Goal: Navigation & Orientation: Find specific page/section

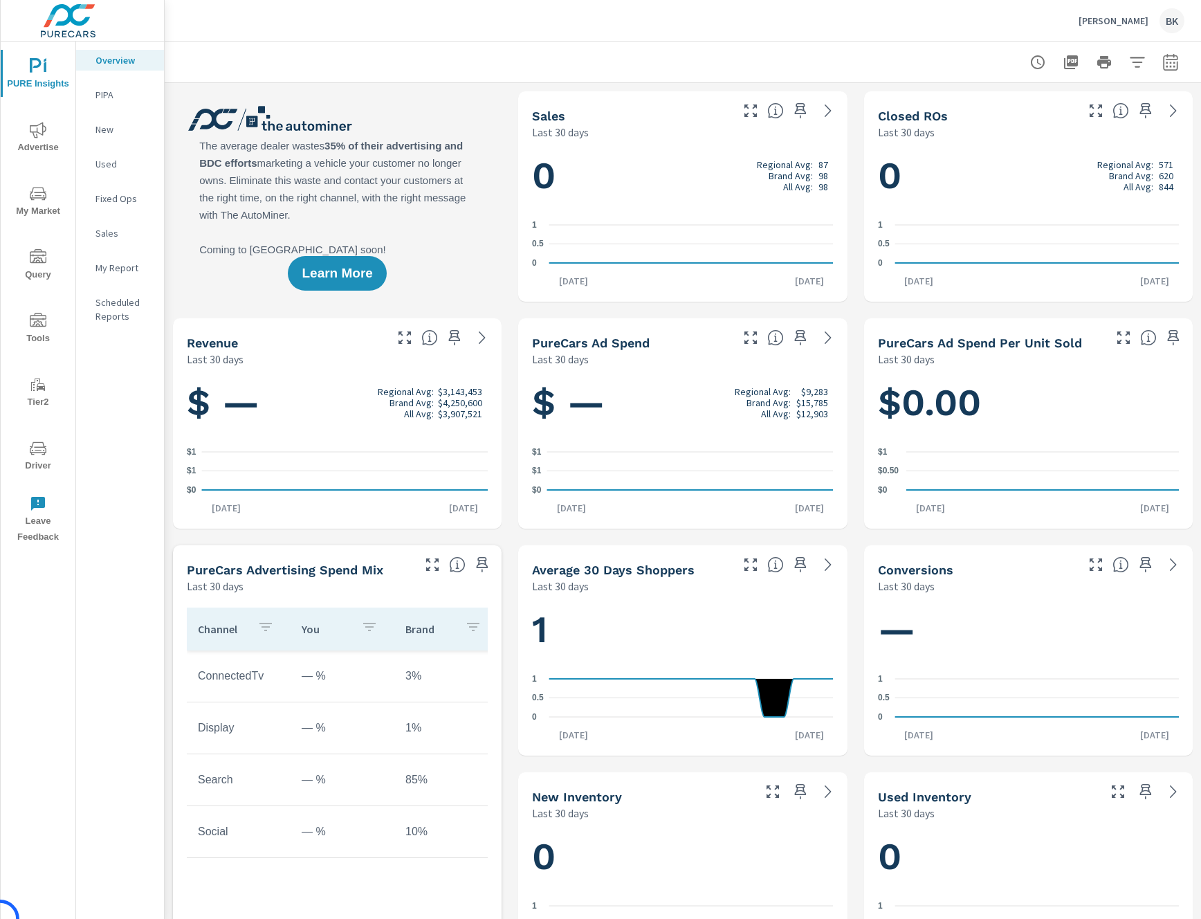
scroll to position [1, 0]
click at [42, 340] on span "Tools" at bounding box center [38, 330] width 66 height 34
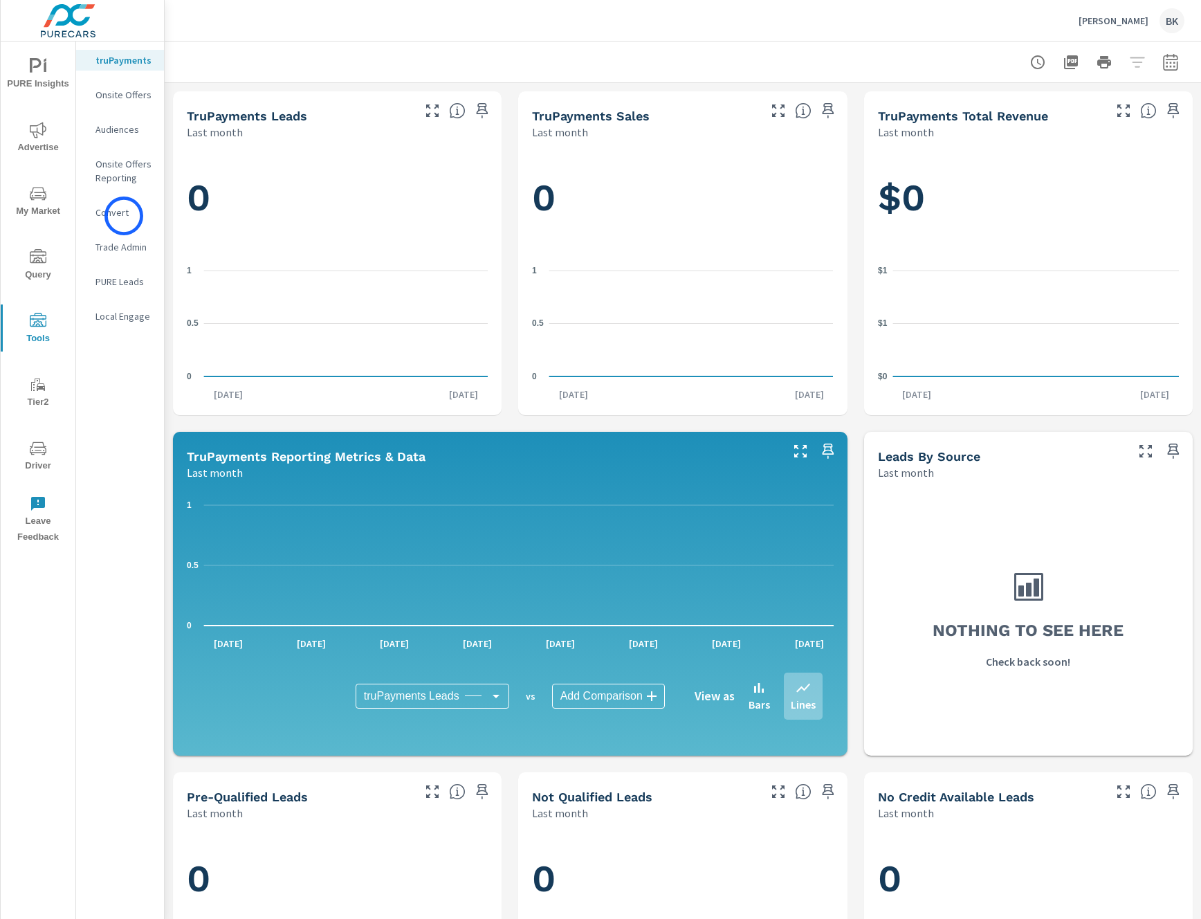
click at [124, 216] on p "Convert" at bounding box center [123, 212] width 57 height 14
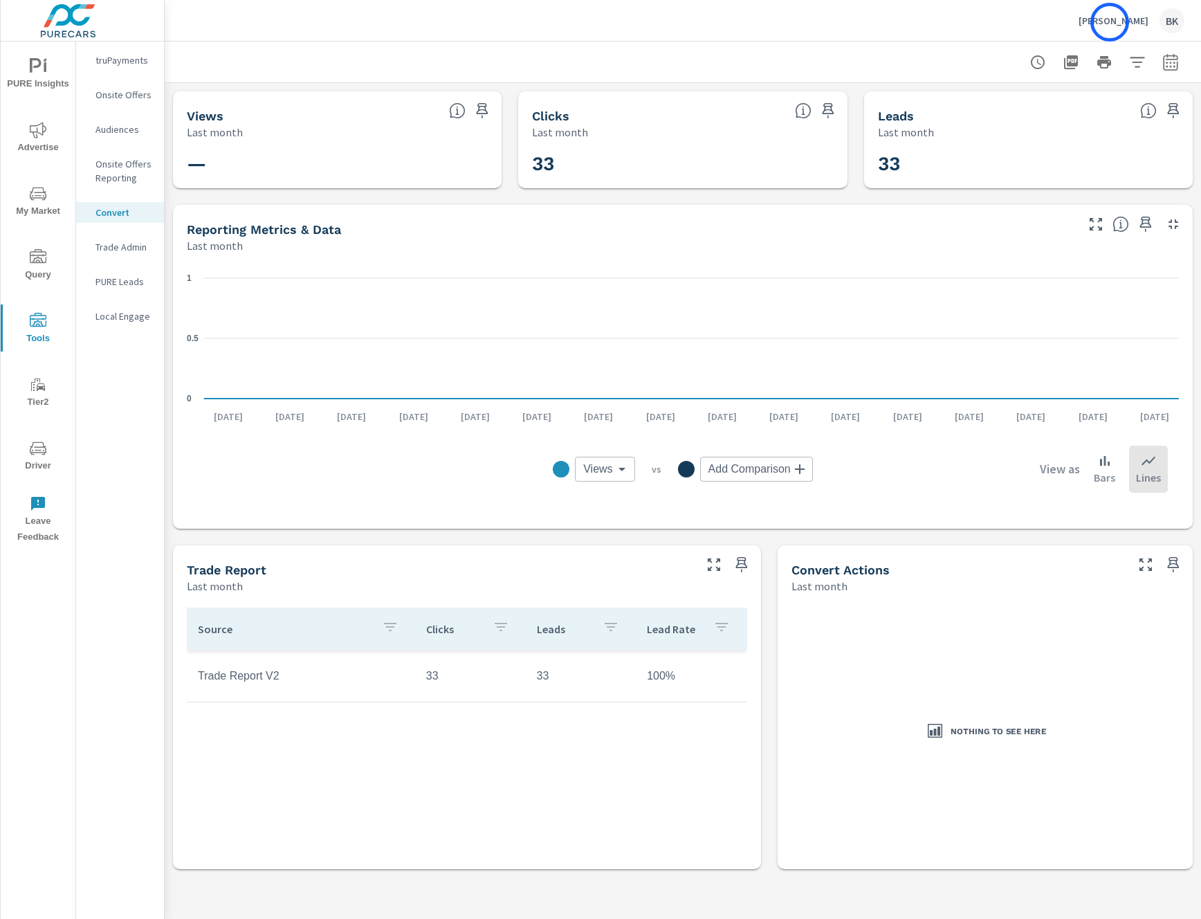
click at [1110, 22] on p "[PERSON_NAME]" at bounding box center [1114, 21] width 70 height 12
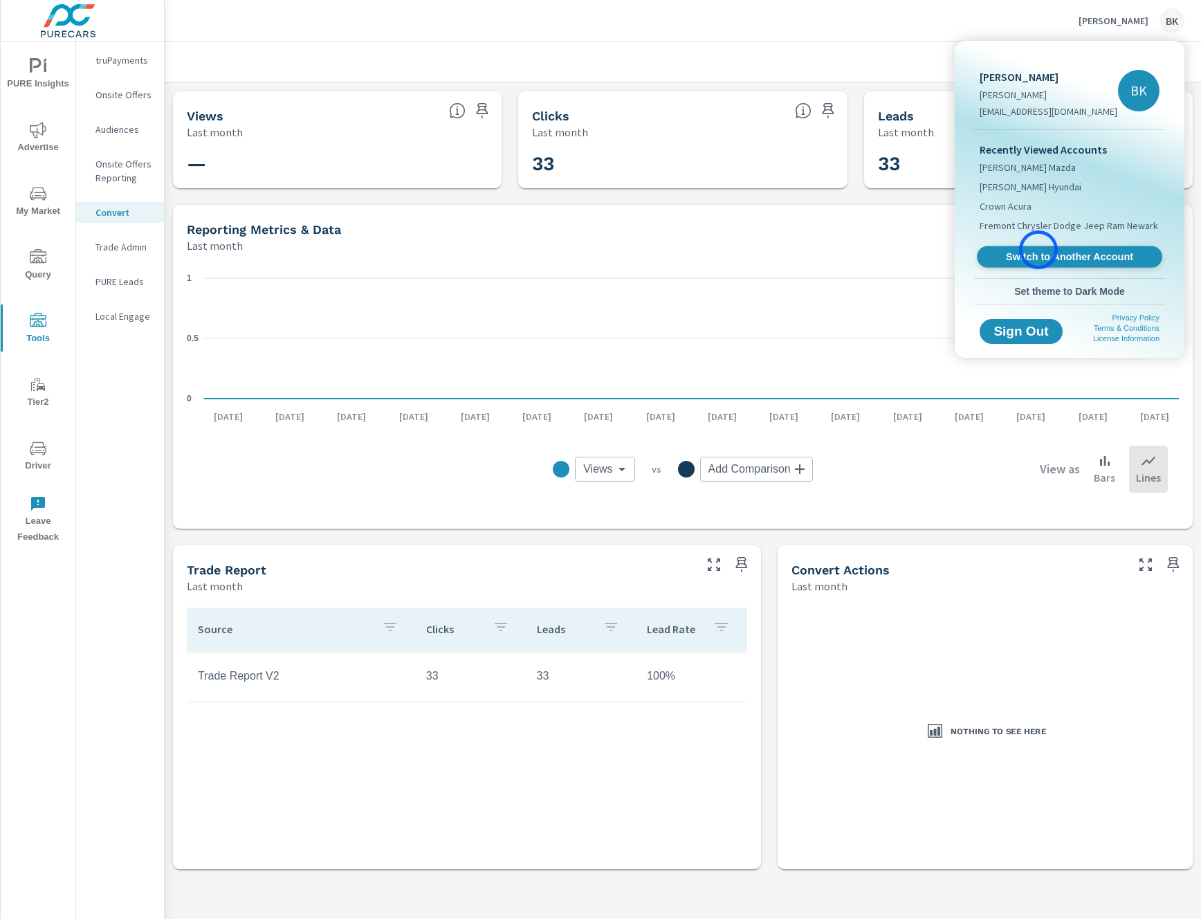
click at [1038, 250] on span "Switch to Another Account" at bounding box center [1068, 256] width 169 height 13
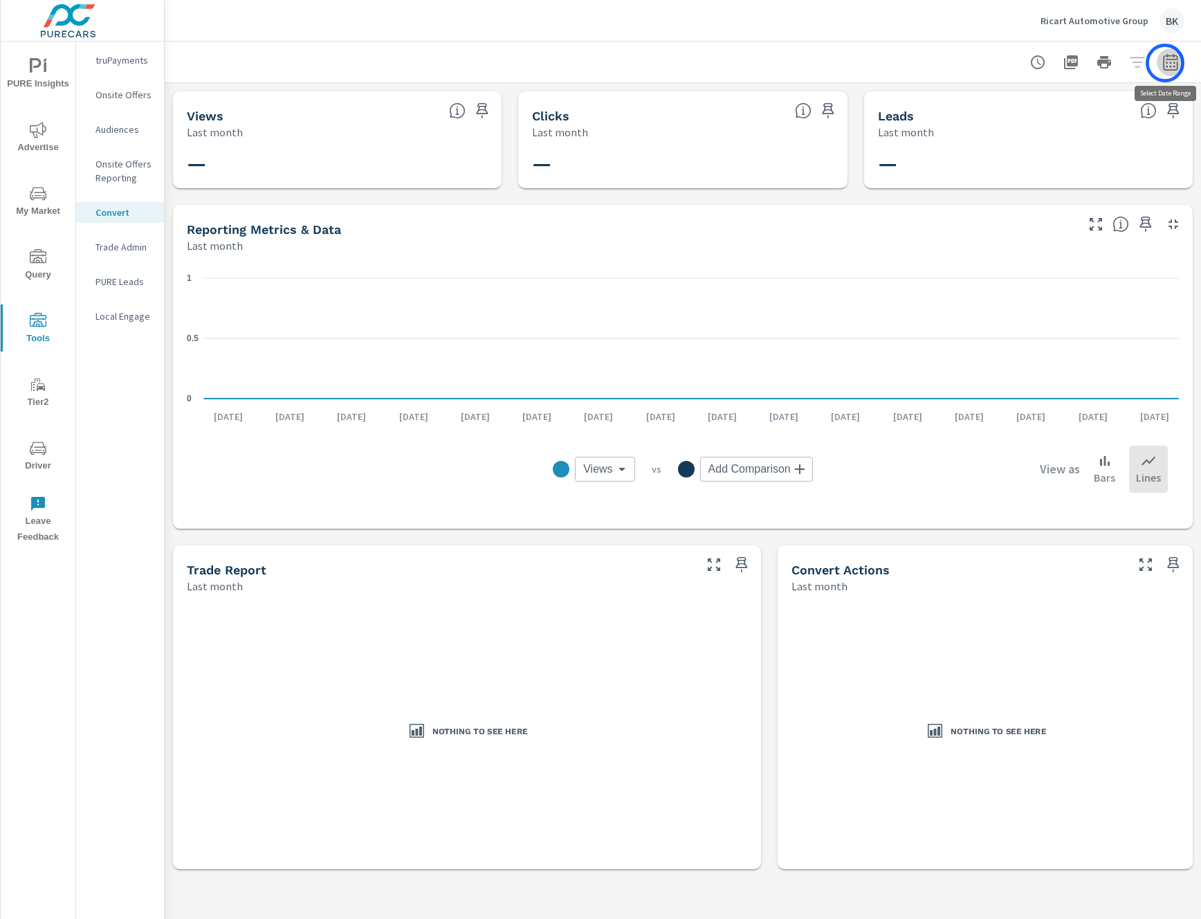
click at [1165, 63] on icon "button" at bounding box center [1170, 62] width 17 height 17
select select "Last month"
